Goal: Navigation & Orientation: Find specific page/section

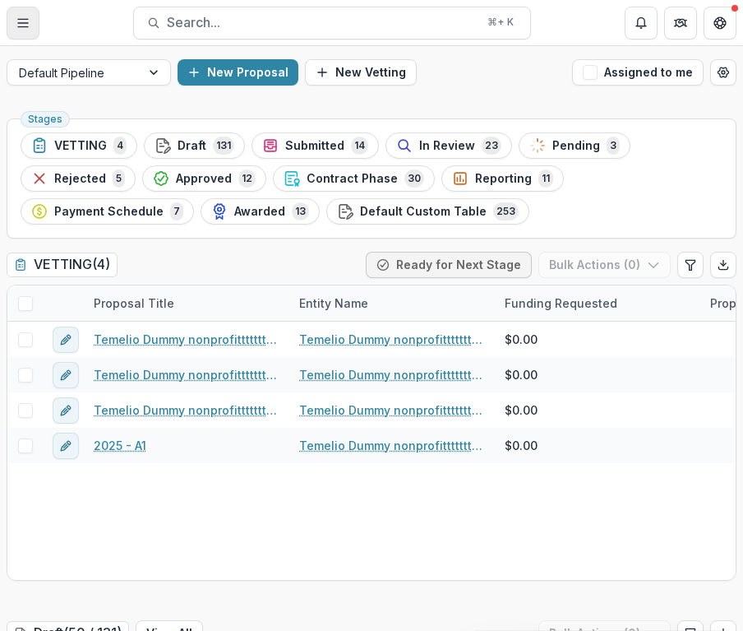
click at [29, 20] on icon "Toggle Menu" at bounding box center [22, 22] width 13 height 13
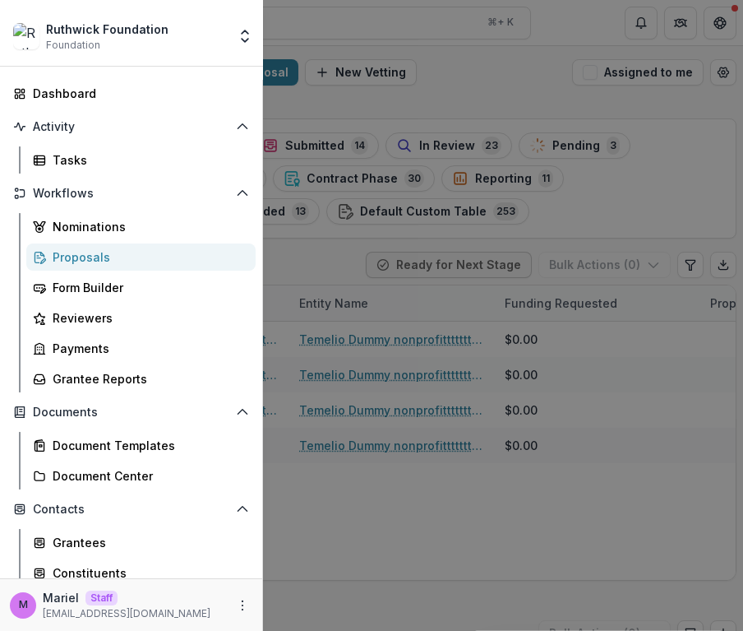
click at [373, 15] on div "Ruthwick Foundation Foundation Team Settings Admin Settings Dashboard Activity …" at bounding box center [371, 315] width 743 height 631
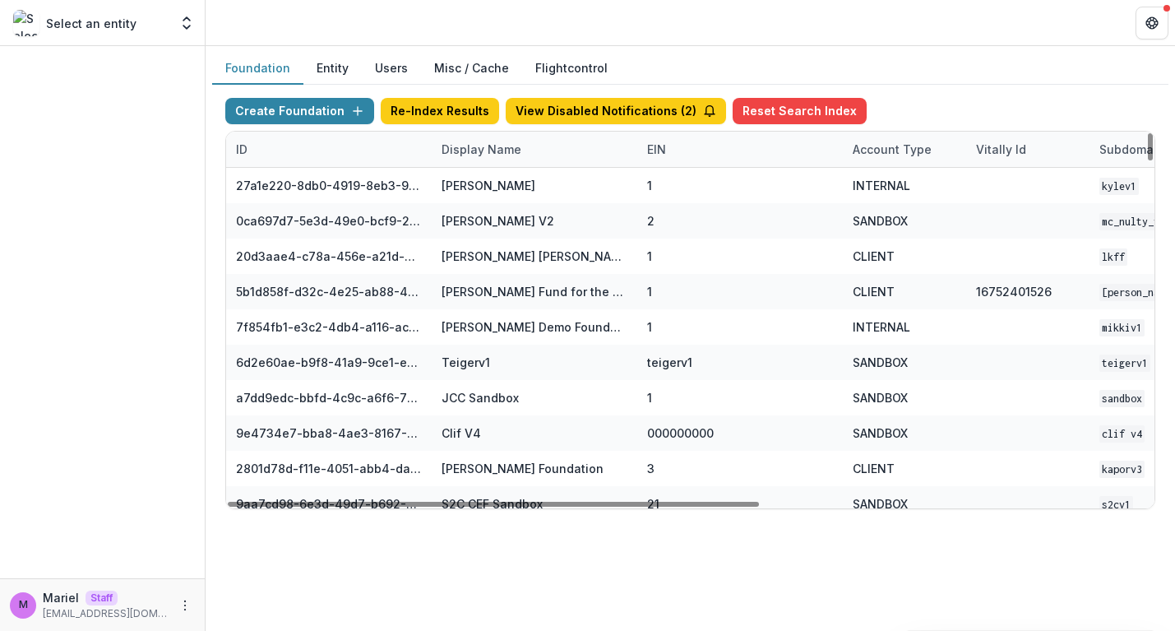
click at [478, 144] on div "Display Name" at bounding box center [482, 149] width 100 height 17
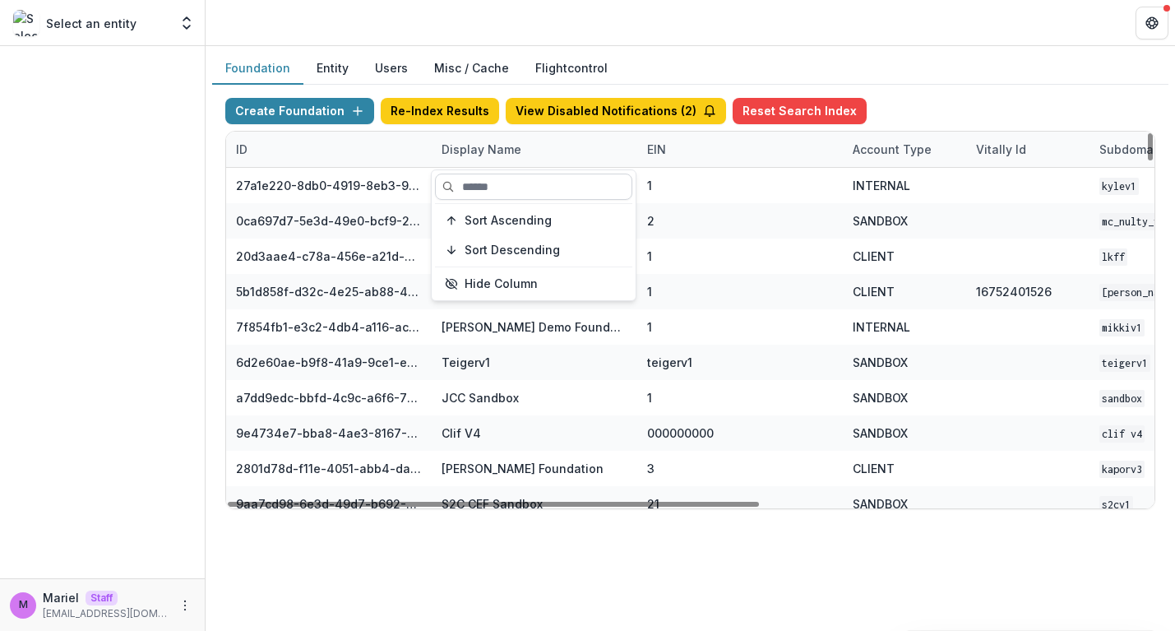
click at [490, 186] on input at bounding box center [533, 187] width 197 height 26
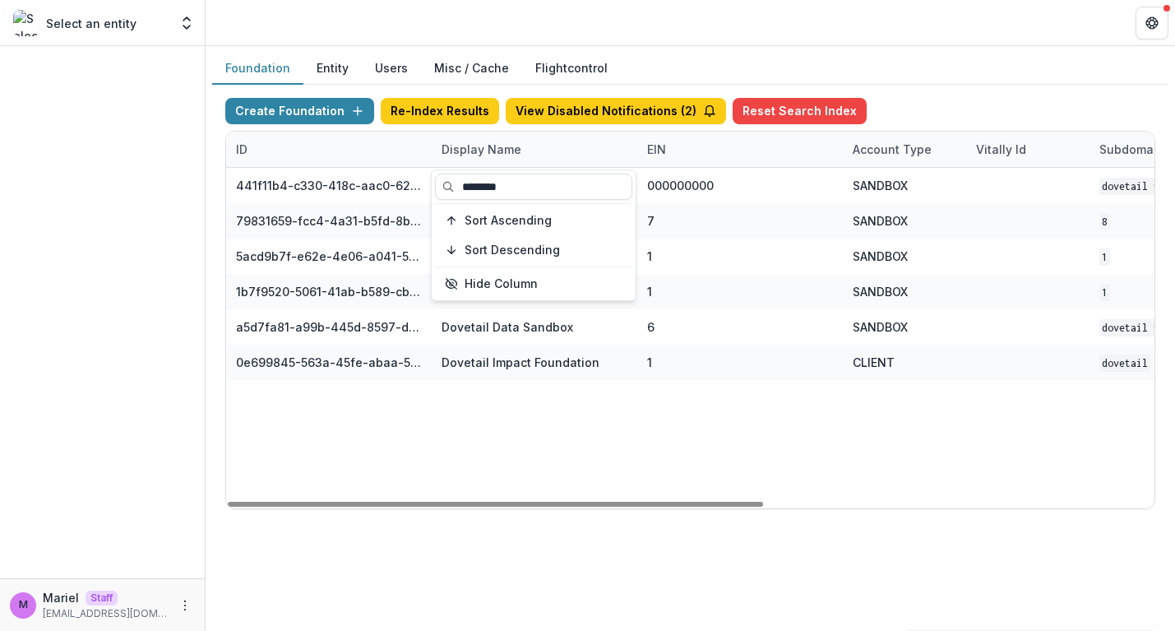
type input "********"
click at [487, 451] on div "441f11b4-c330-418c-aac0-620e4d9f4f42 Dovetail Final Sandbox 000000000 SANDBOX D…" at bounding box center [1028, 338] width 1604 height 340
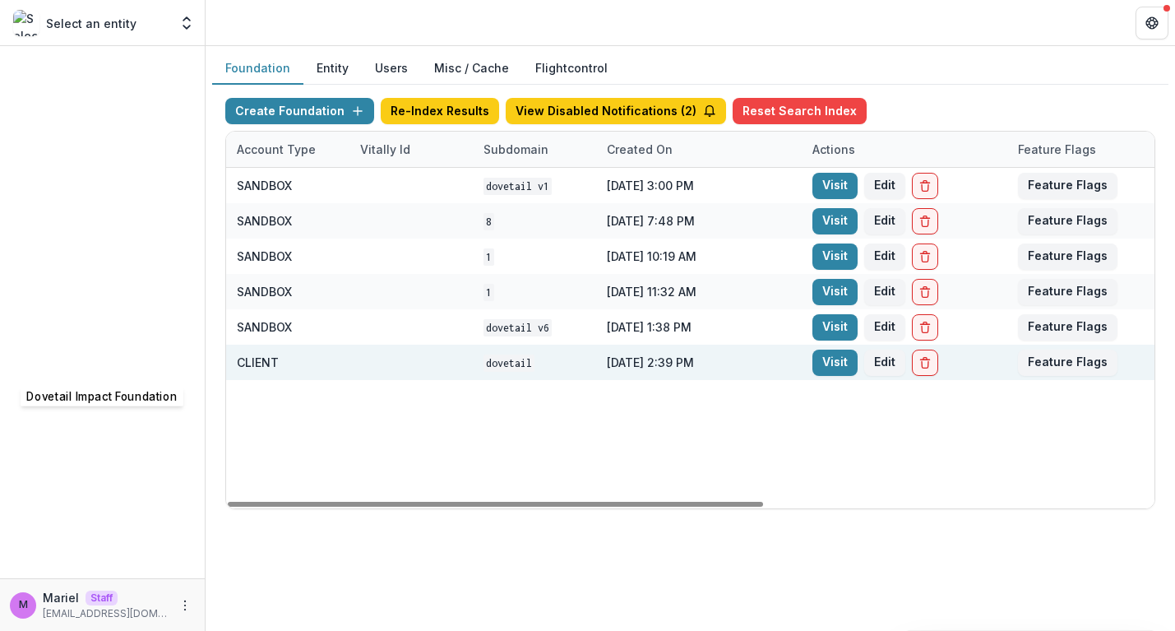
scroll to position [0, 675]
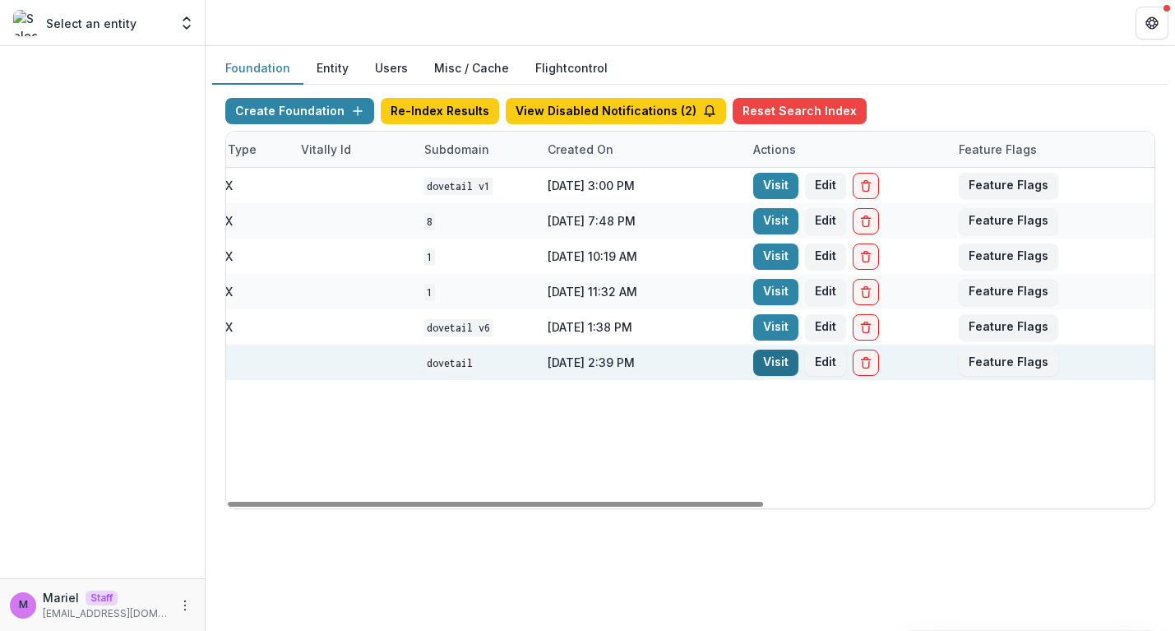
click at [743, 365] on link "Visit" at bounding box center [775, 363] width 45 height 26
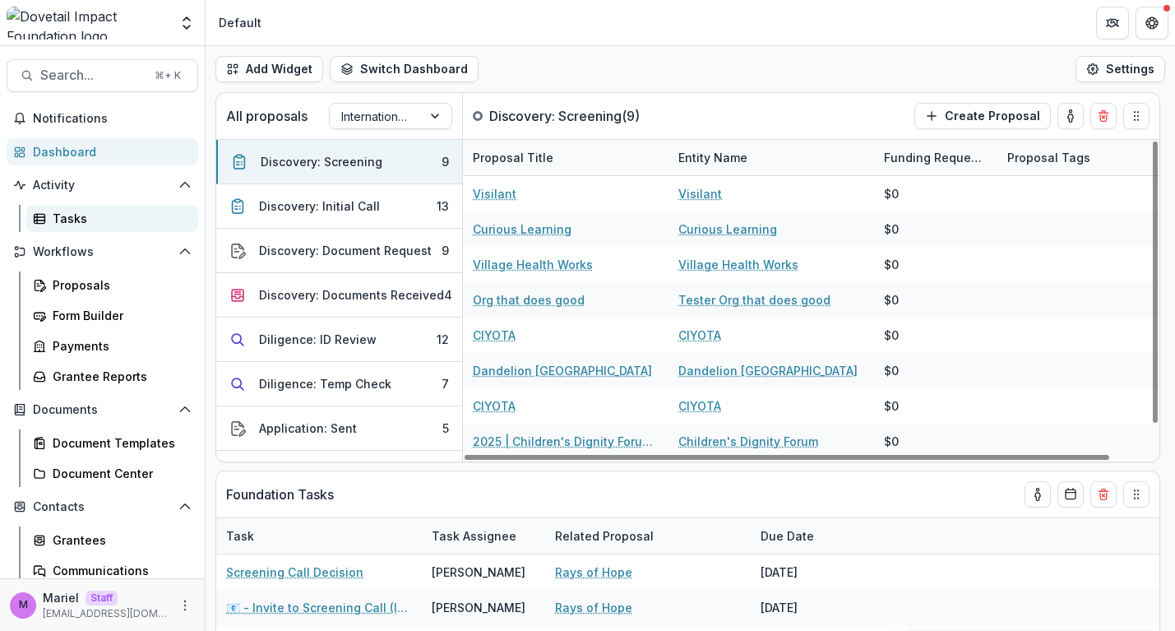
select select "******"
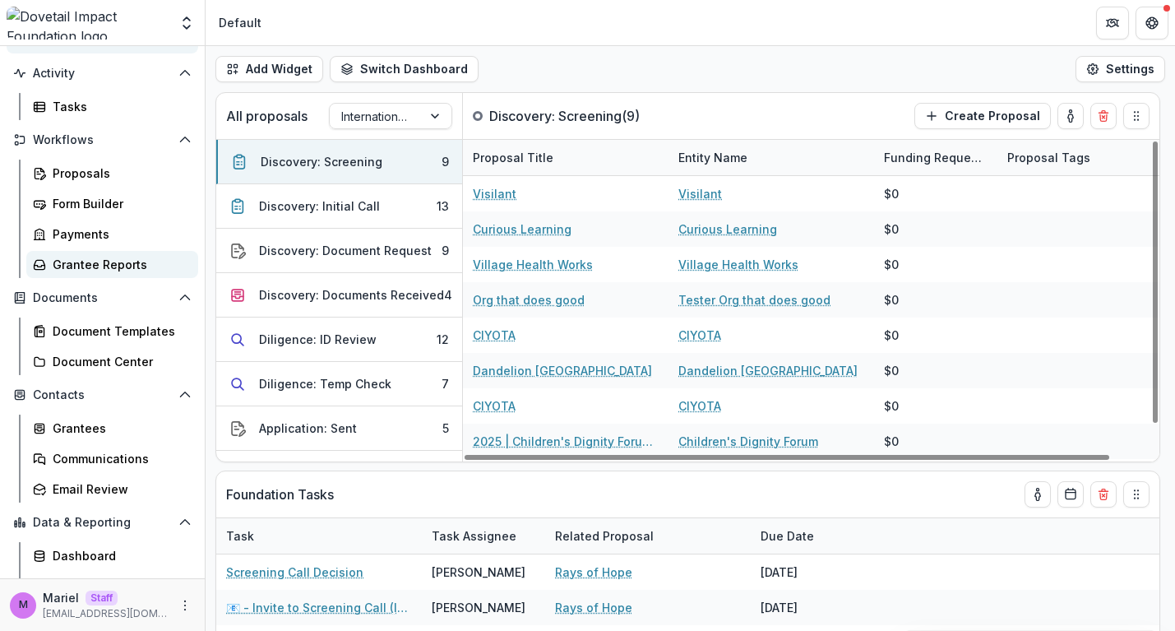
scroll to position [113, 0]
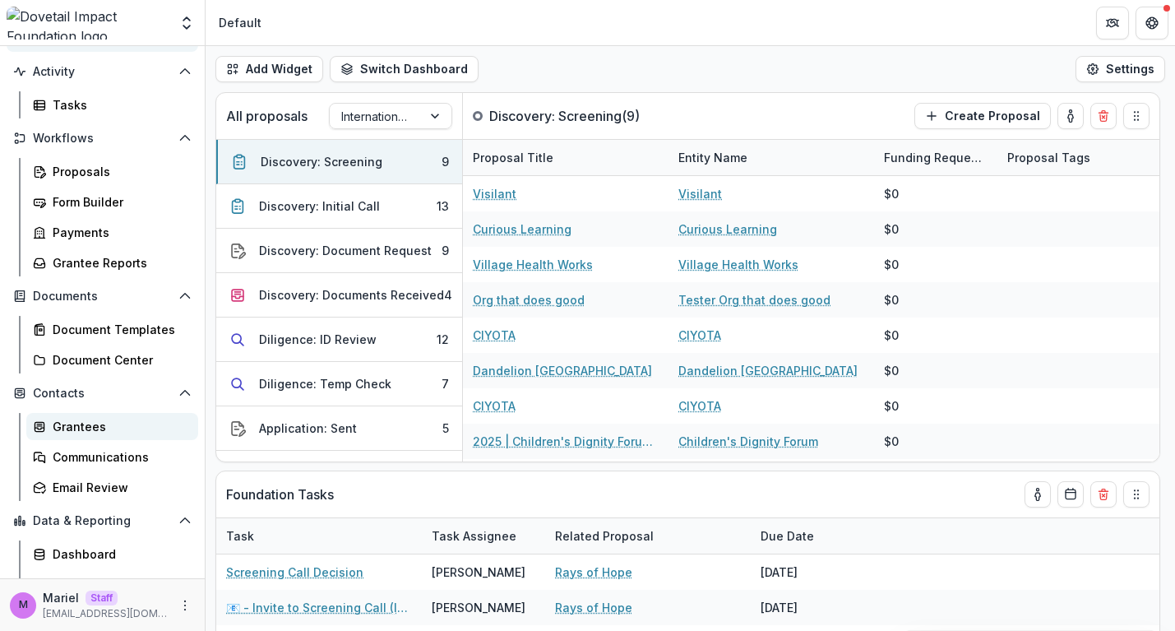
click at [101, 420] on div "Grantees" at bounding box center [119, 426] width 132 height 17
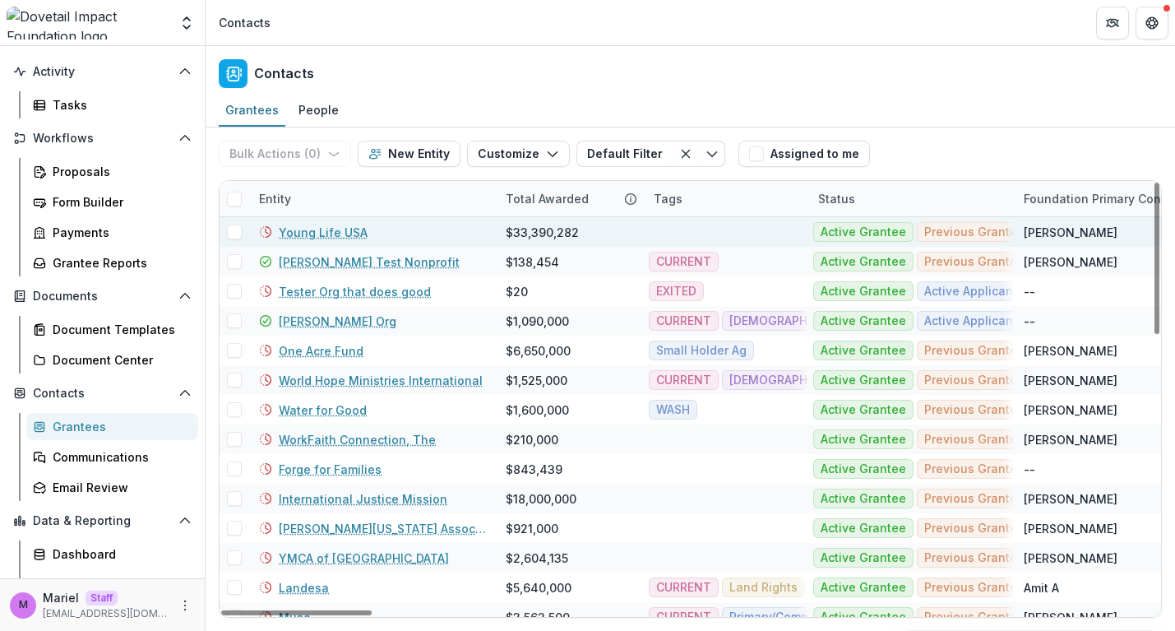
click at [309, 228] on link "Young Life USA" at bounding box center [323, 232] width 89 height 17
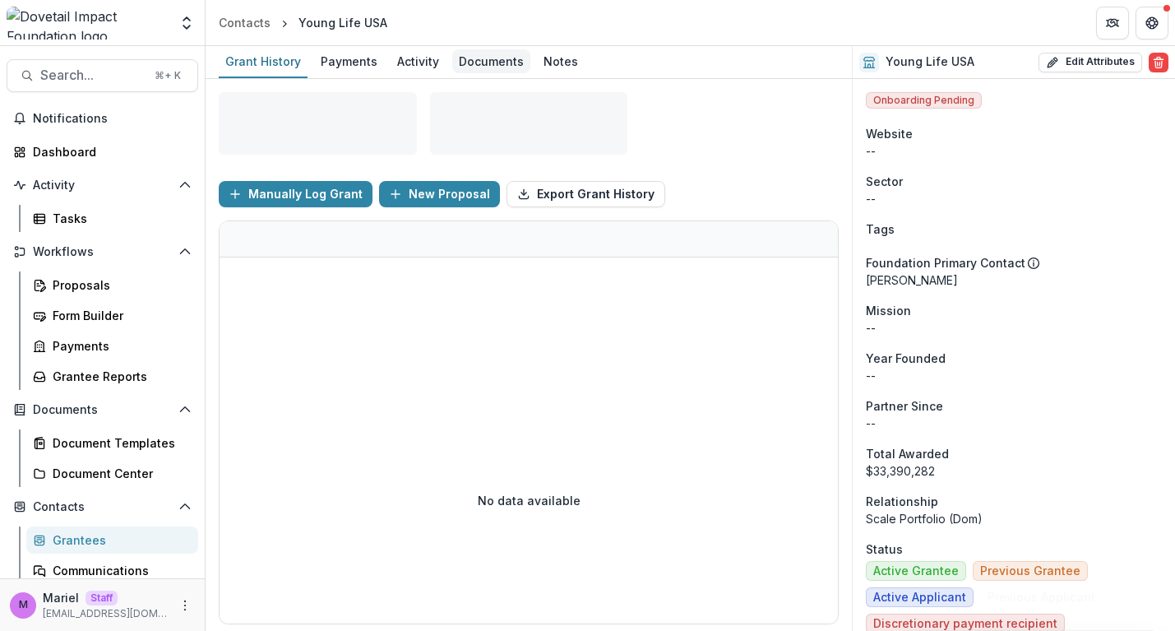
click at [500, 52] on div "Documents" at bounding box center [491, 61] width 78 height 24
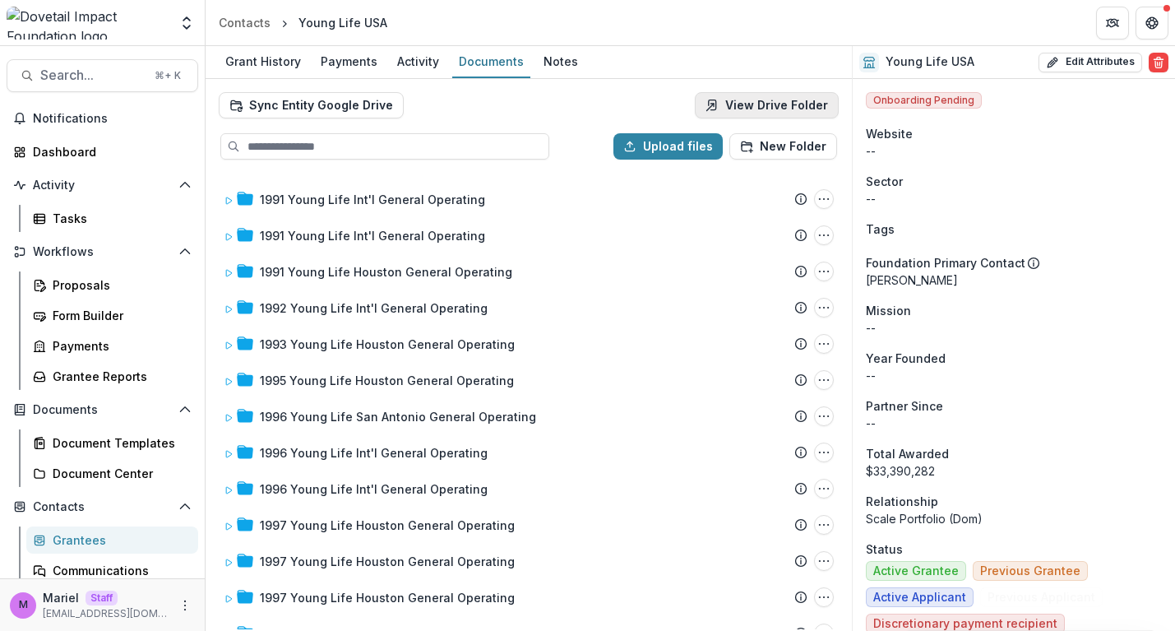
click at [743, 103] on link "View Drive Folder" at bounding box center [767, 105] width 144 height 26
click at [74, 442] on div "Document Templates" at bounding box center [119, 442] width 132 height 17
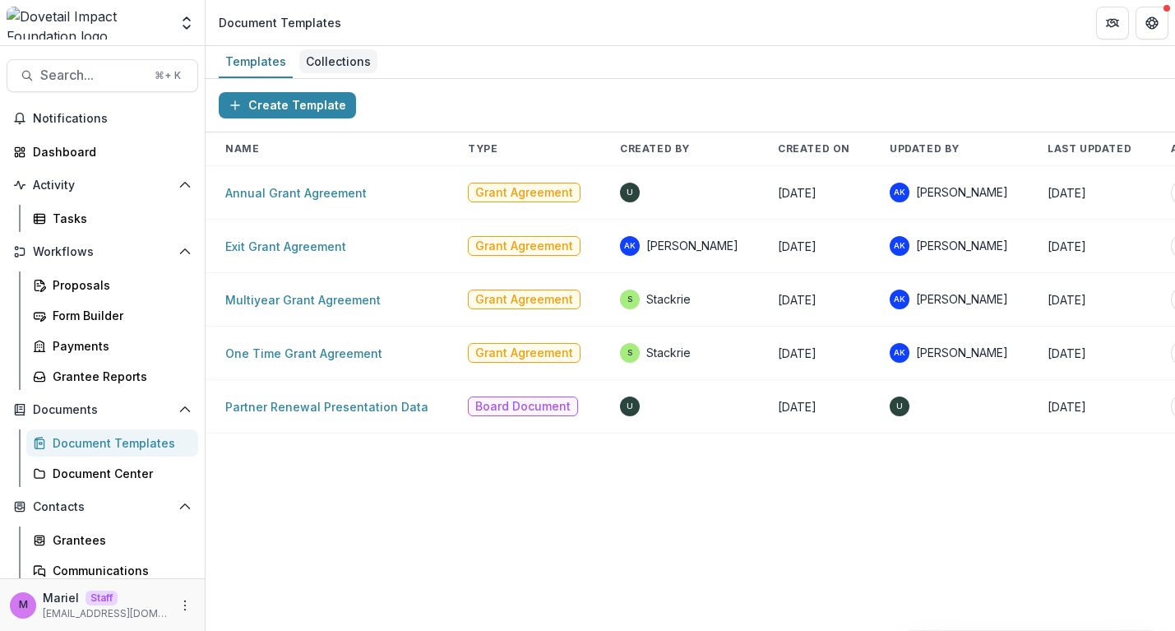
click at [341, 61] on div "Collections" at bounding box center [338, 61] width 78 height 24
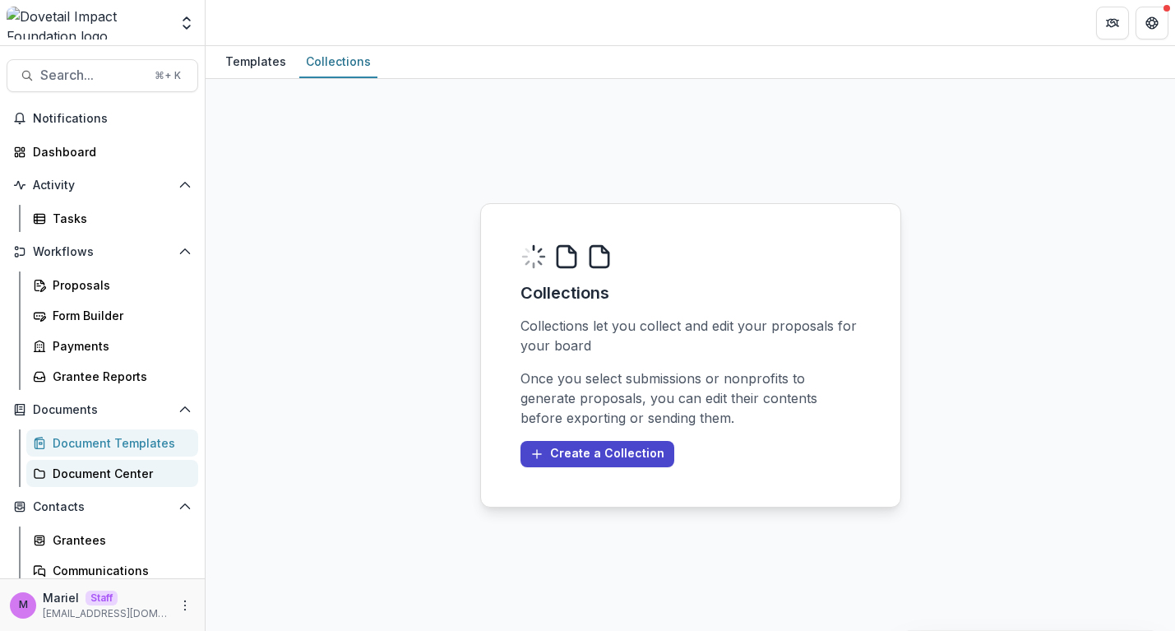
click at [104, 475] on div "Document Center" at bounding box center [119, 473] width 132 height 17
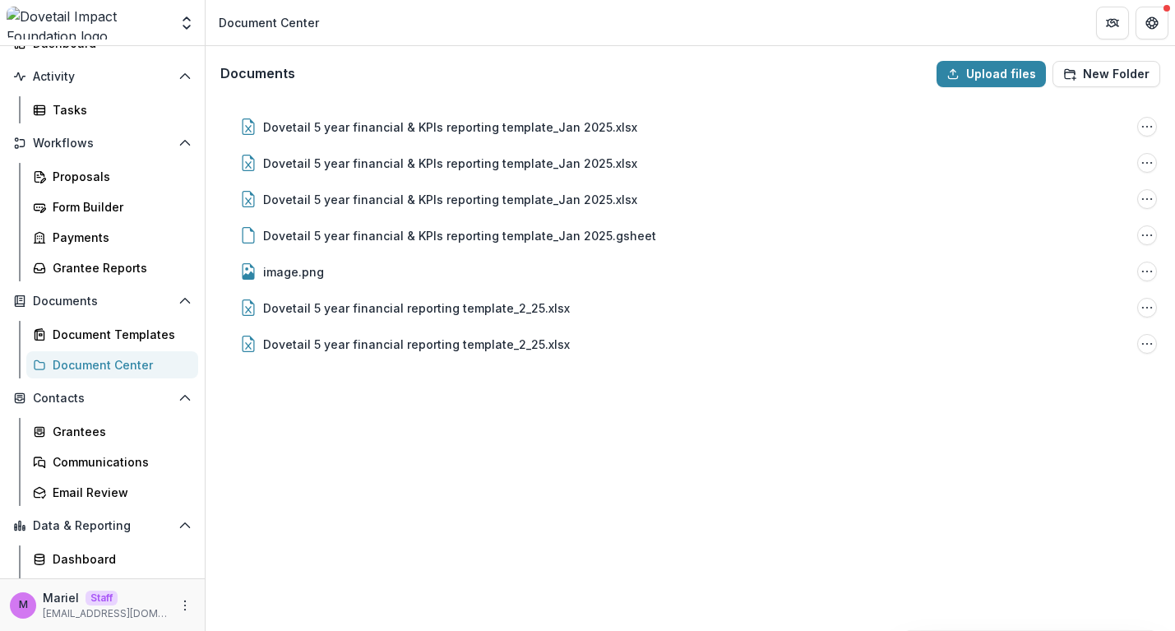
scroll to position [133, 0]
